Goal: Complete application form

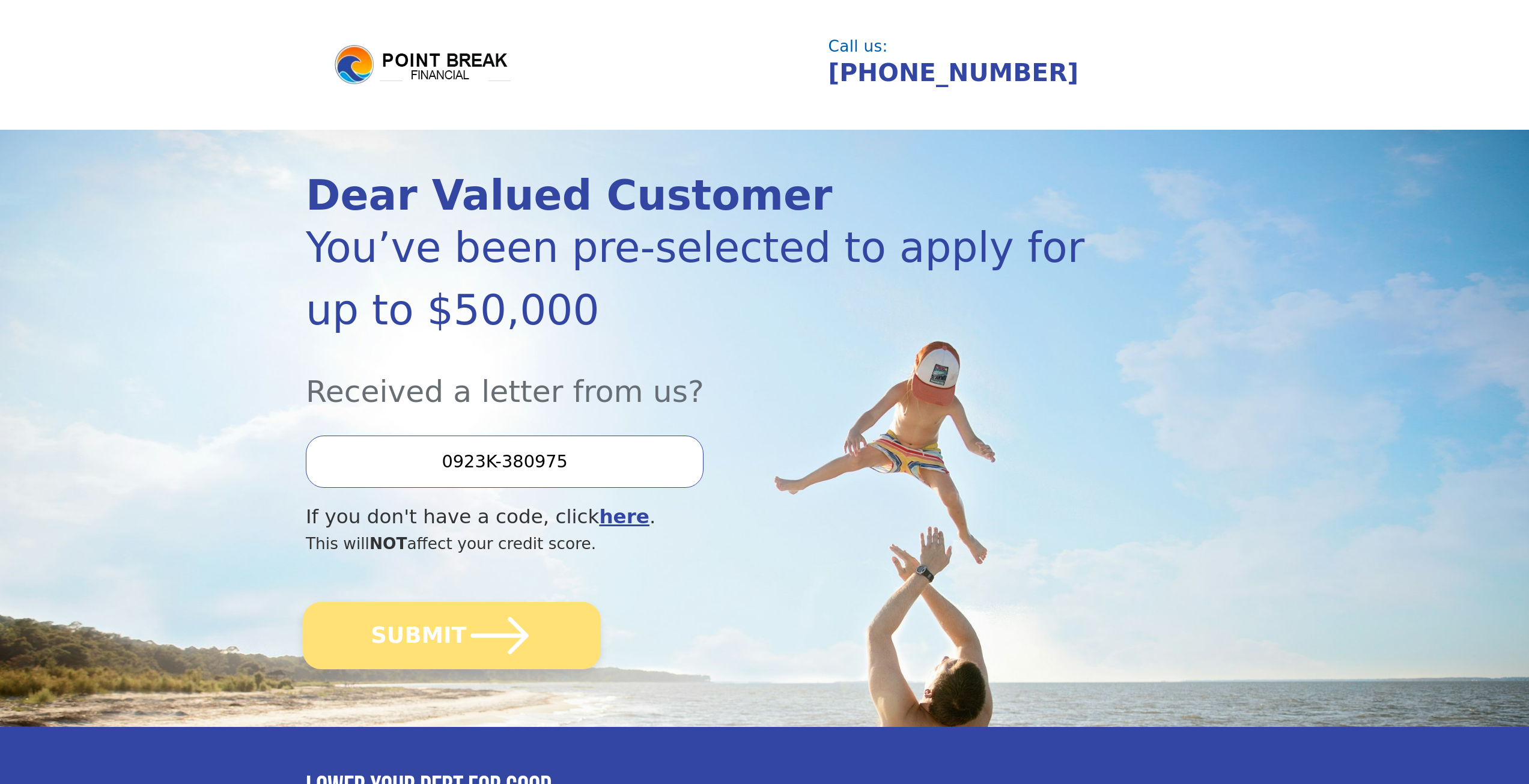
click at [458, 633] on button "SUBMIT" at bounding box center [452, 635] width 298 height 67
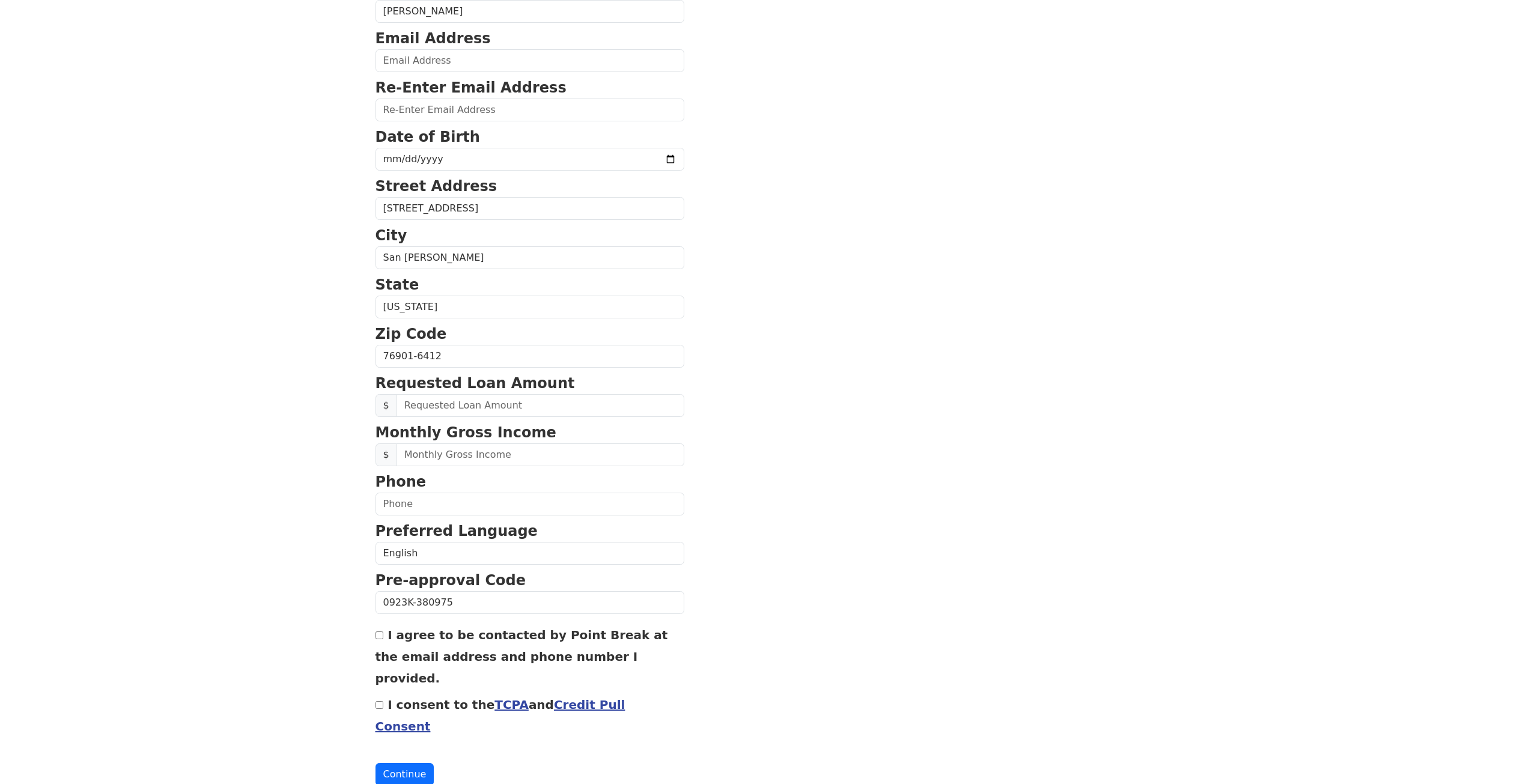
scroll to position [172, 0]
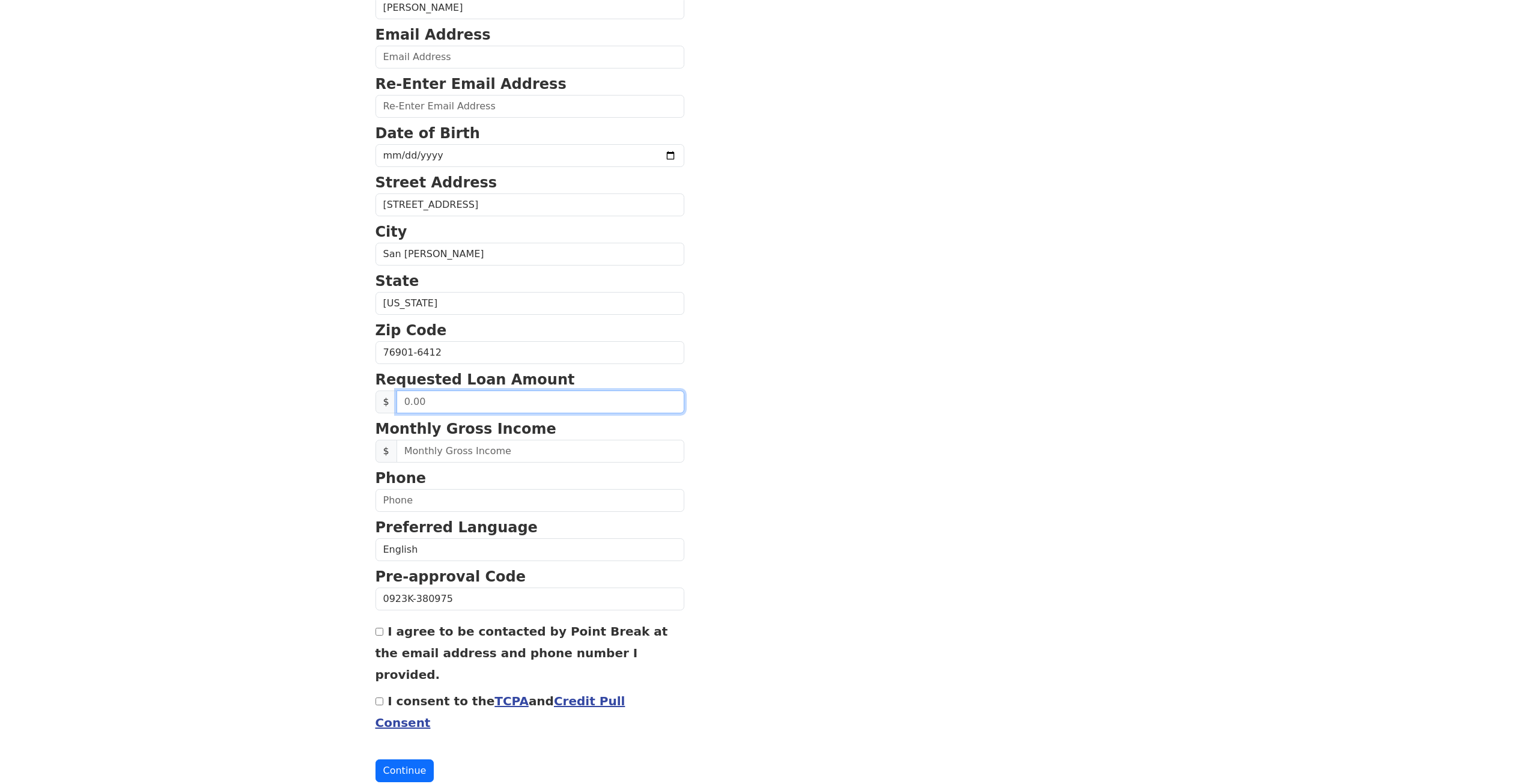
click at [458, 404] on input "text" at bounding box center [540, 402] width 287 height 23
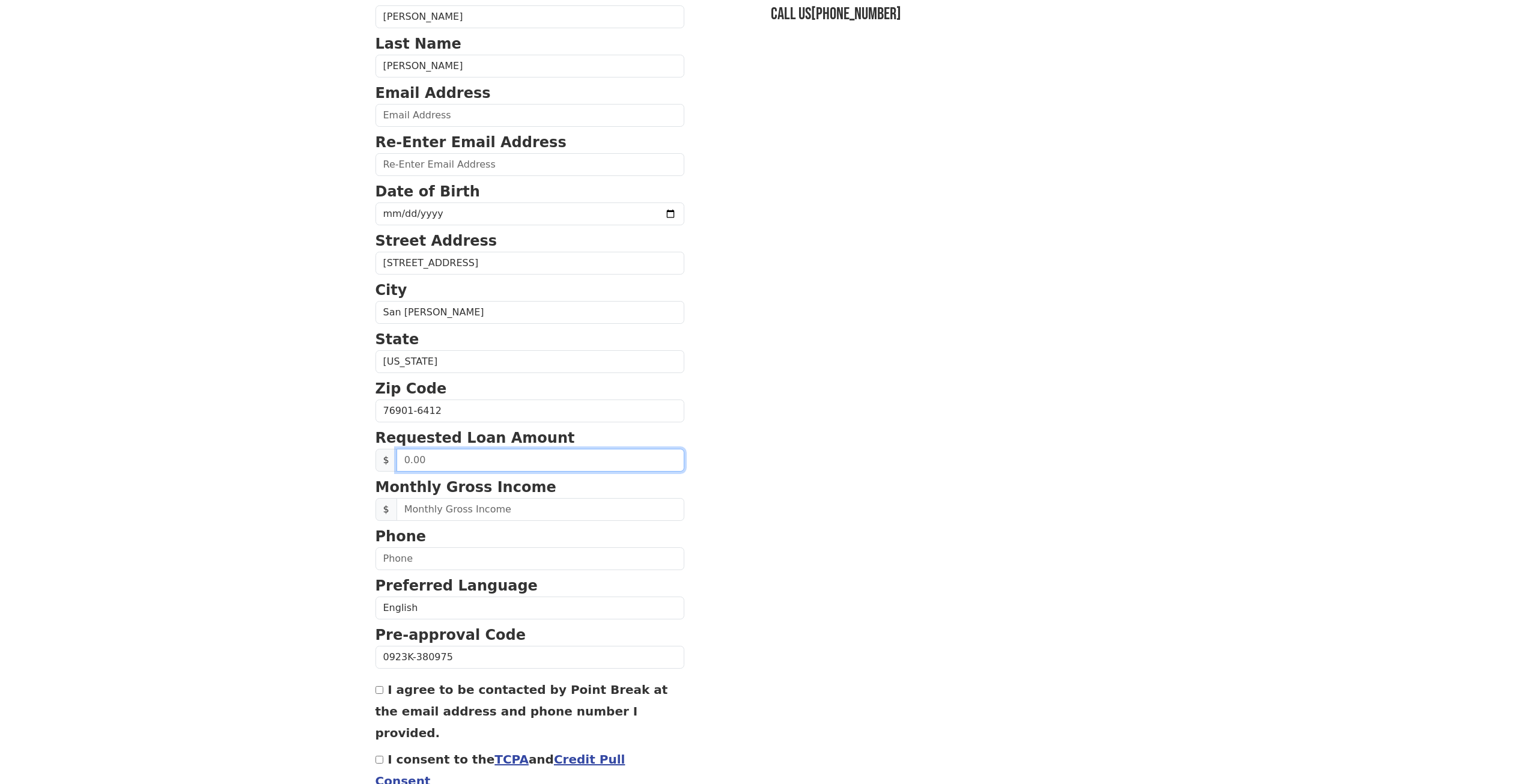
scroll to position [113, 0]
click at [453, 123] on input "email" at bounding box center [530, 117] width 309 height 23
type input "[EMAIL_ADDRESS][DOMAIN_NAME]"
click at [439, 164] on input "email" at bounding box center [530, 167] width 309 height 23
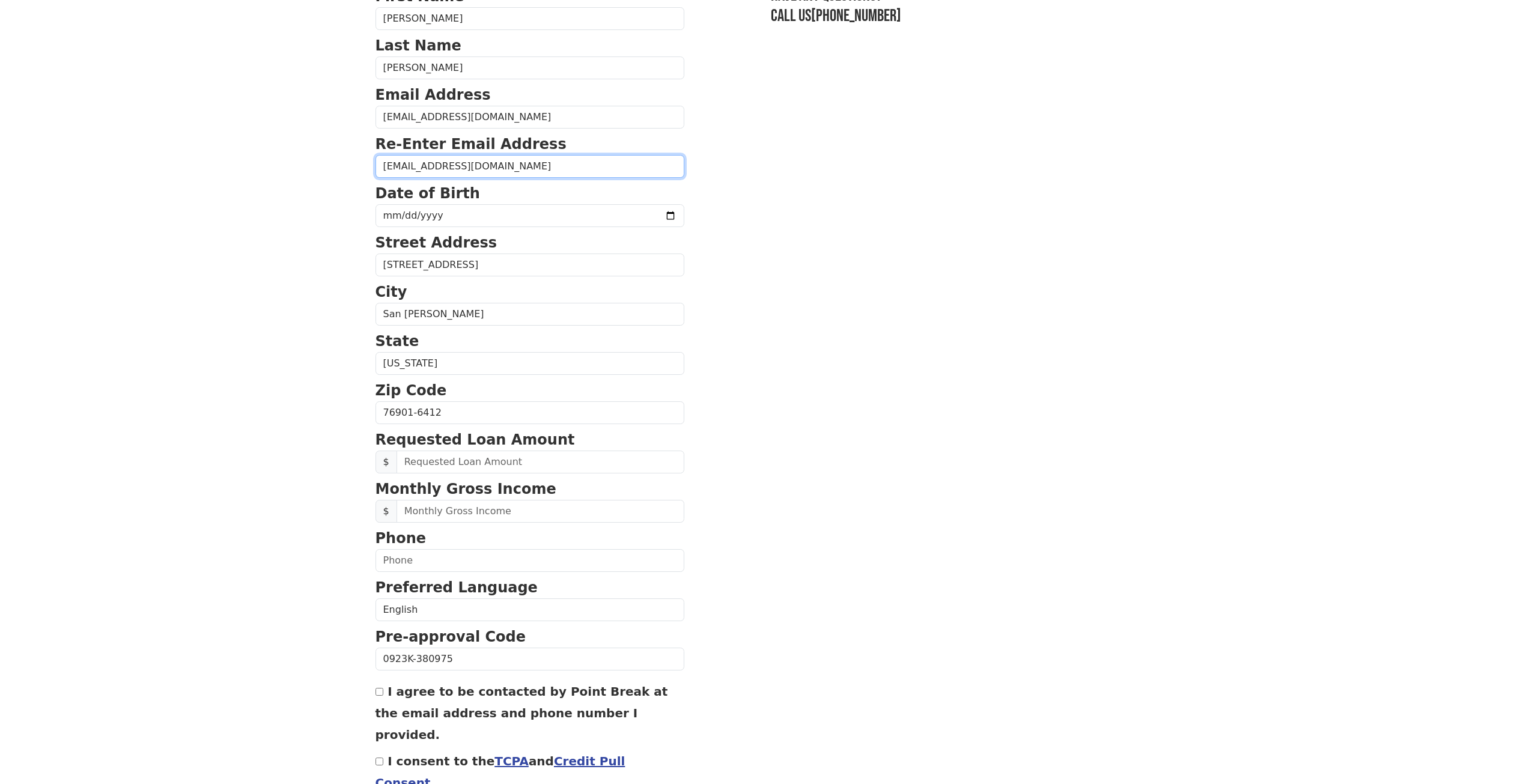
type input "[EMAIL_ADDRESS][DOMAIN_NAME]"
click at [448, 215] on input "date" at bounding box center [530, 216] width 309 height 23
type input "[DATE]"
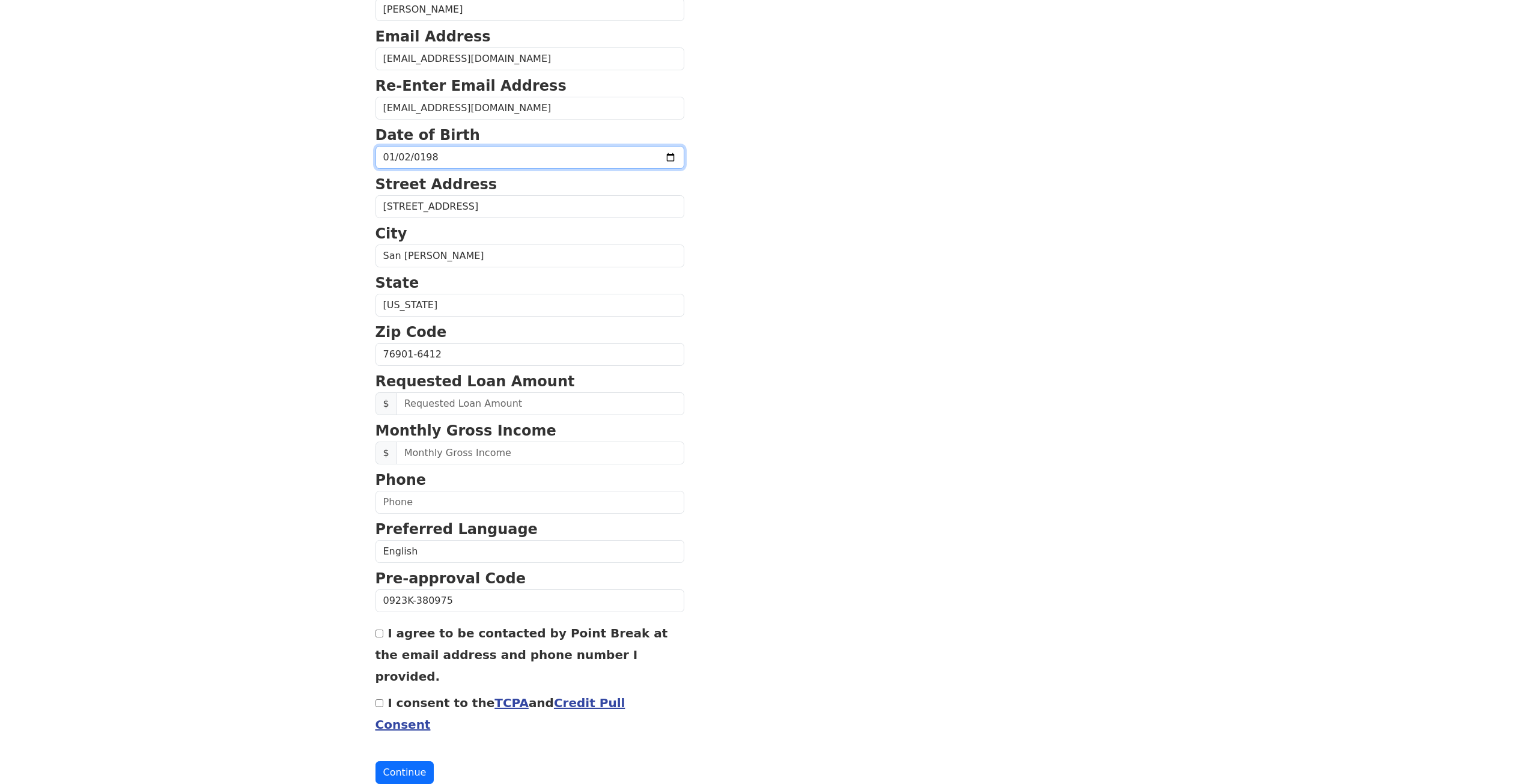
scroll to position [172, 0]
click at [450, 399] on input "text" at bounding box center [540, 402] width 287 height 23
type input "14,000.00"
click at [509, 451] on input "text" at bounding box center [540, 451] width 287 height 23
type input "4,545.00"
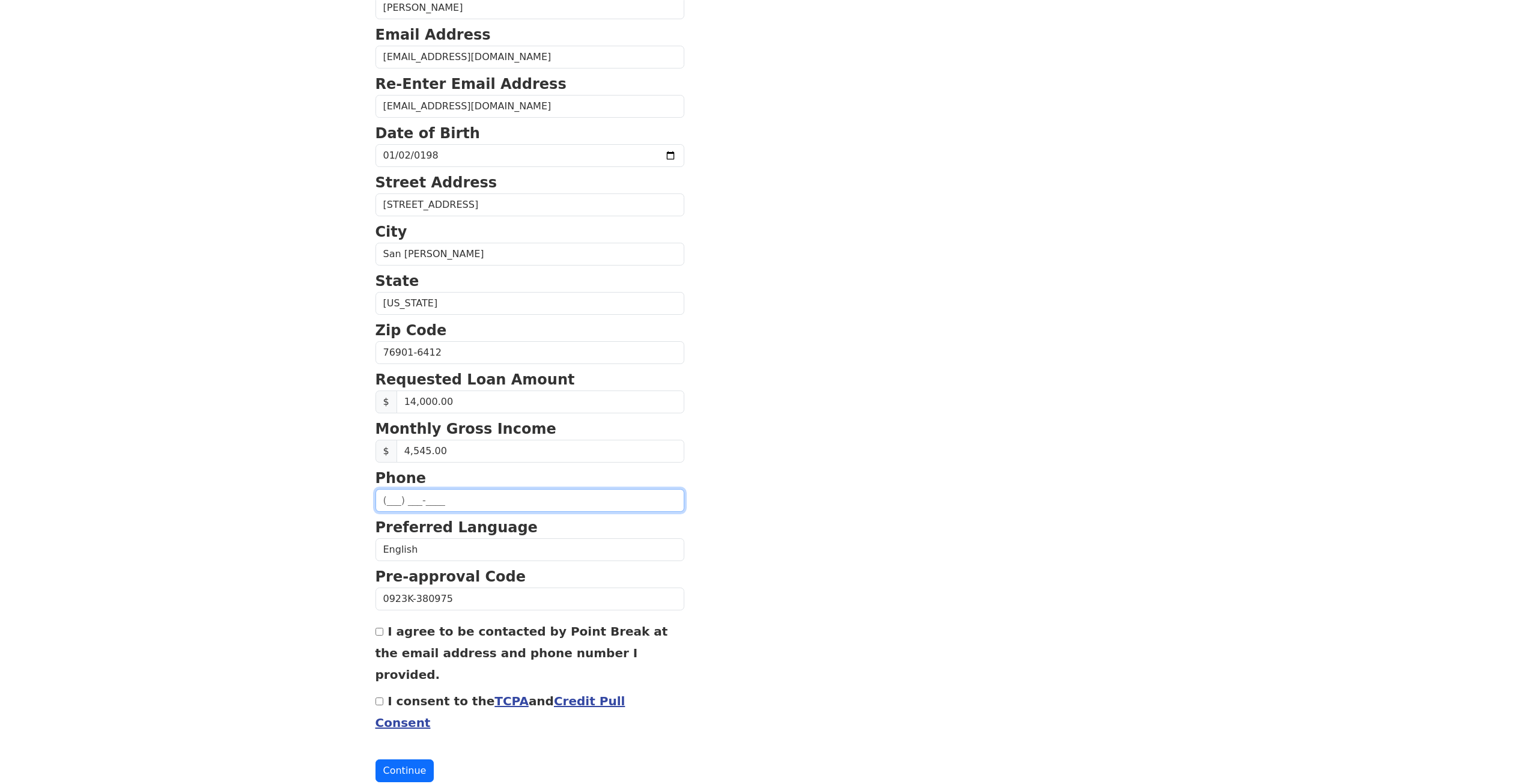
click at [386, 498] on input "text" at bounding box center [530, 500] width 309 height 23
type input "[PHONE_NUMBER]"
click at [378, 634] on input "I agree to be contacted by Point Break at the email address and phone number I …" at bounding box center [379, 631] width 8 height 8
checkbox input "true"
drag, startPoint x: 378, startPoint y: 680, endPoint x: 385, endPoint y: 679, distance: 7.1
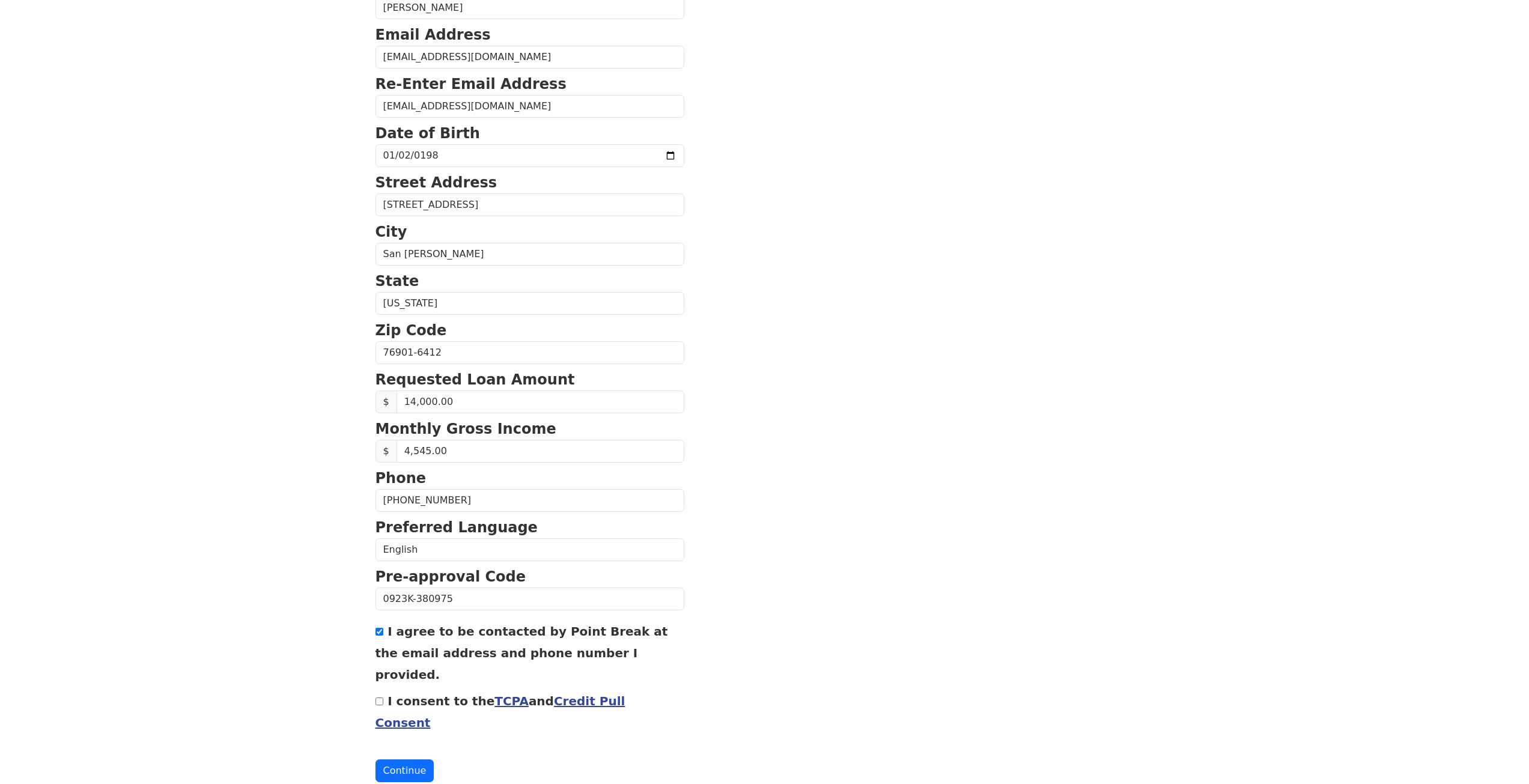
click at [378, 698] on input "I consent to the TCPA and Credit Pull Consent" at bounding box center [379, 701] width 8 height 8
checkbox input "true"
click at [407, 759] on button "Continue" at bounding box center [405, 771] width 59 height 23
